Goal: Task Accomplishment & Management: Use online tool/utility

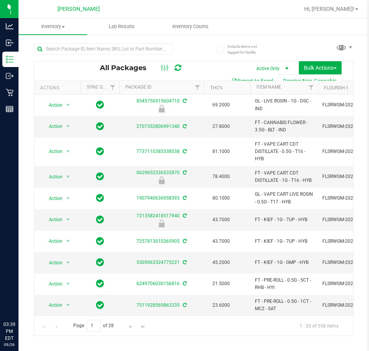
click at [74, 42] on div at bounding box center [114, 48] width 160 height 25
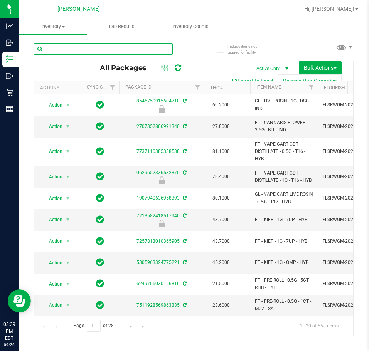
click at [76, 48] on input "text" at bounding box center [103, 49] width 139 height 12
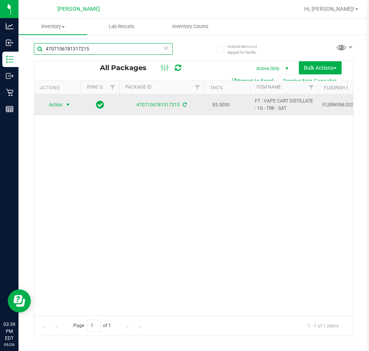
type input "4707106781317215"
click at [68, 107] on span "select" at bounding box center [68, 105] width 6 height 6
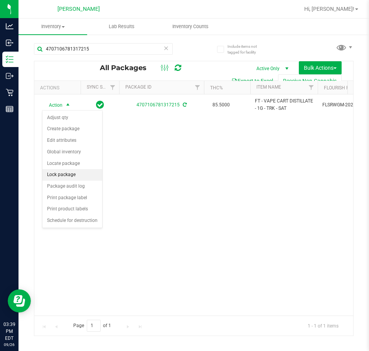
click at [74, 173] on li "Lock package" at bounding box center [72, 175] width 60 height 12
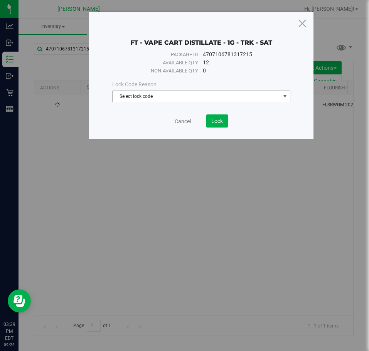
click at [167, 101] on span "Select lock code" at bounding box center [196, 96] width 167 height 11
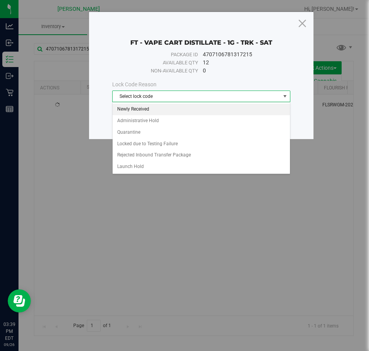
click at [154, 111] on li "Newly Received" at bounding box center [201, 110] width 177 height 12
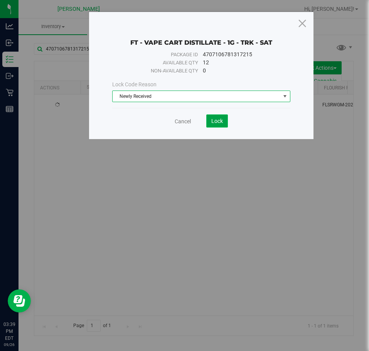
click at [212, 117] on button "Lock" at bounding box center [217, 120] width 22 height 13
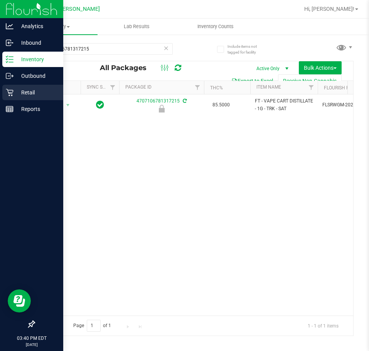
click at [13, 88] on div "Retail" at bounding box center [32, 92] width 61 height 15
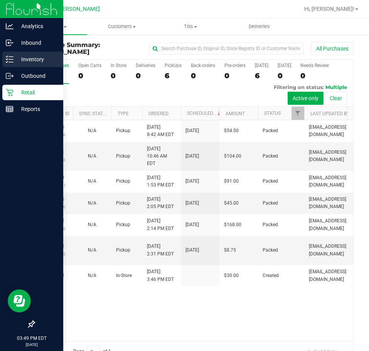
click at [30, 52] on div "Inventory" at bounding box center [32, 59] width 61 height 15
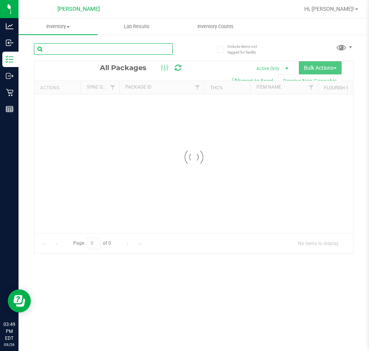
click at [128, 47] on input "text" at bounding box center [103, 49] width 139 height 12
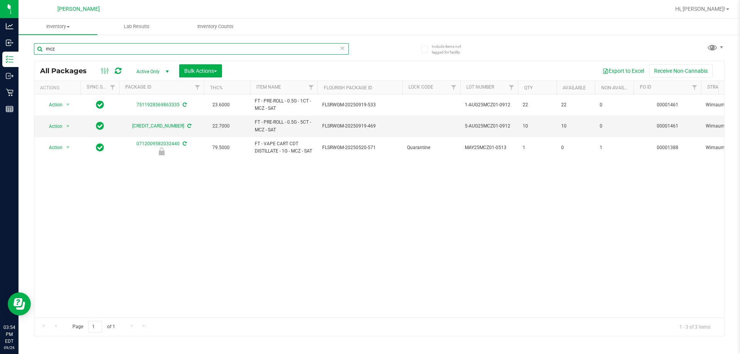
click at [99, 50] on input "mcz" at bounding box center [191, 49] width 315 height 12
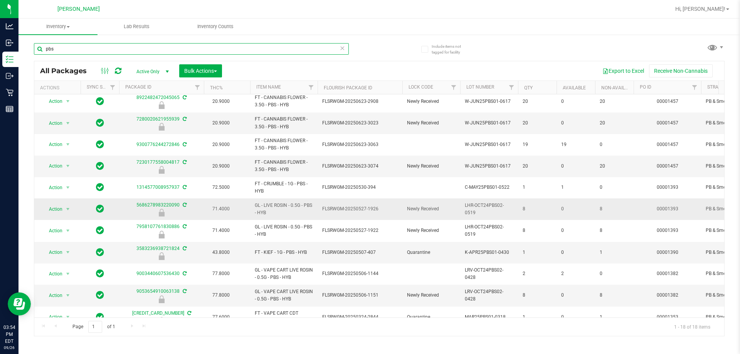
scroll to position [188, 0]
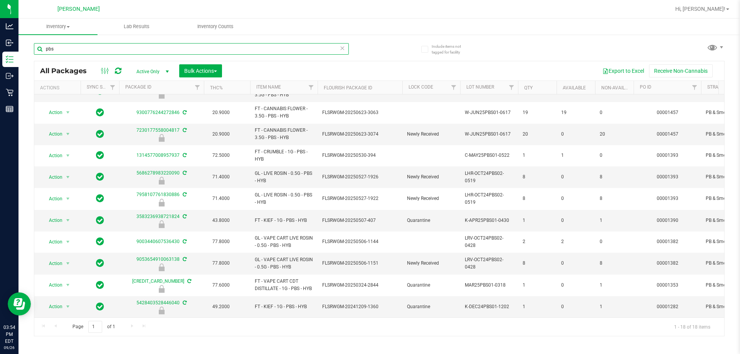
type input "pbs"
